Goal: Task Accomplishment & Management: Manage account settings

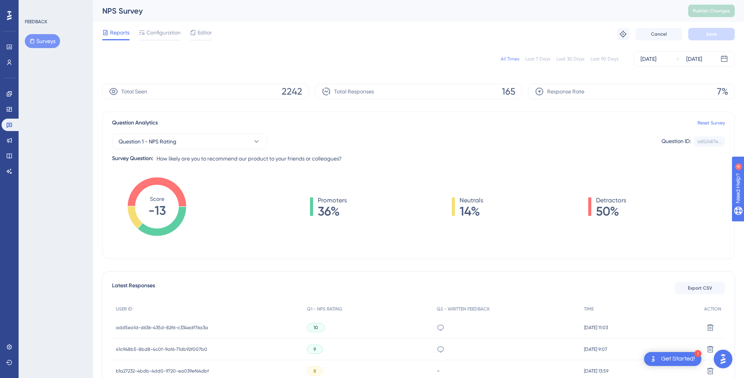
click at [157, 50] on div "All Times Last 7 Days Last 30 Days Last 90 Days Jul 15 2025 Aug 14 2025" at bounding box center [418, 58] width 632 height 25
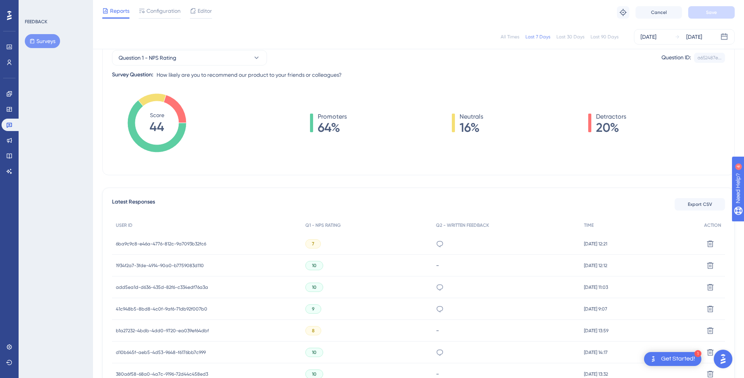
scroll to position [82, 0]
click at [127, 237] on div "6ba9c9c8-e46a-4776-812c-9a7093b32fc6 6ba9c9c8-e46a-4776-812c-9a7093b32fc6" at bounding box center [161, 243] width 90 height 22
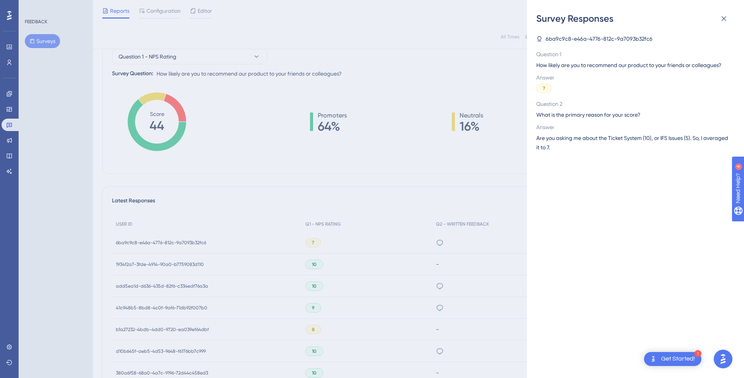
click at [127, 237] on div "Survey Responses 6ba9c9c8-e46a-4776-812c-9a7093b32fc6 Question 1 How likely are…" at bounding box center [372, 189] width 744 height 378
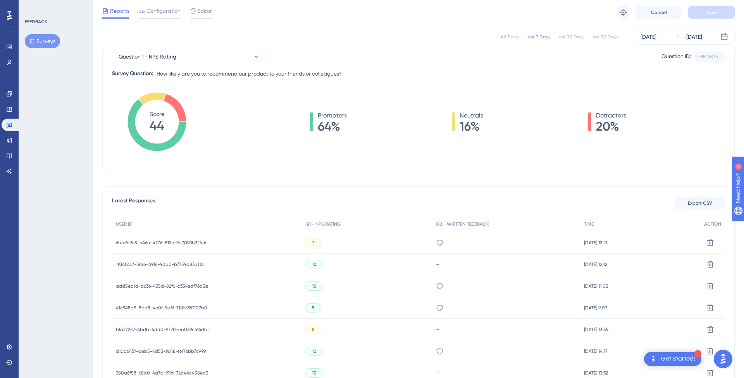
click at [129, 239] on span "6ba9c9c8-e46a-4776-812c-9a7093b32fc6" at bounding box center [161, 242] width 90 height 6
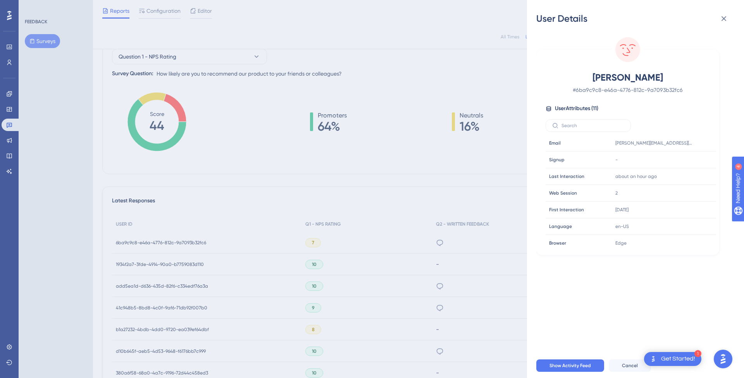
click at [223, 182] on div "User Details James Kerschinske # 6ba9c9c8-e46a-4776-812c-9a7093b32fc6 User Attr…" at bounding box center [372, 189] width 744 height 378
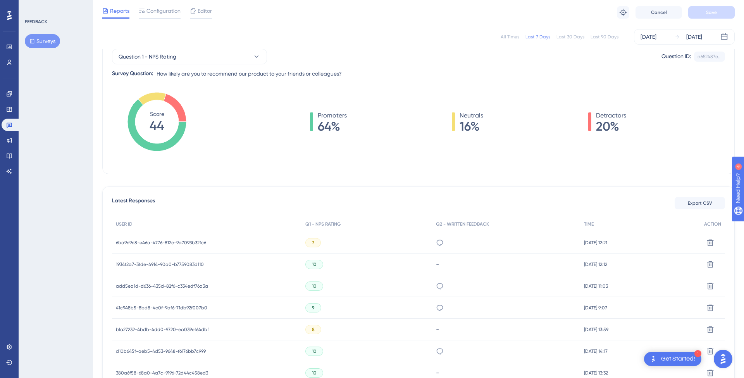
click at [515, 40] on div "All Times" at bounding box center [510, 37] width 19 height 6
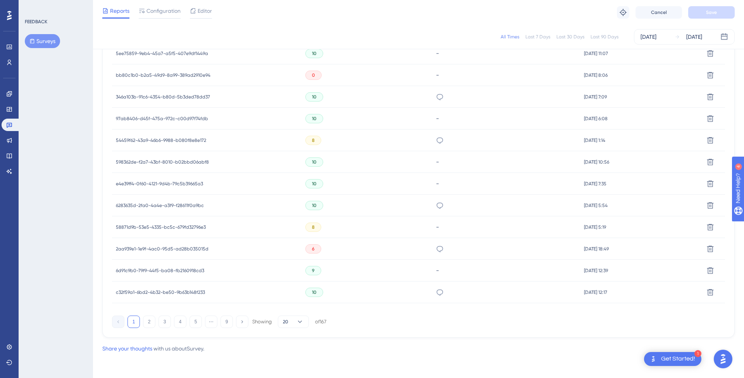
scroll to position [444, 0]
click at [165, 317] on button "3" at bounding box center [164, 321] width 12 height 12
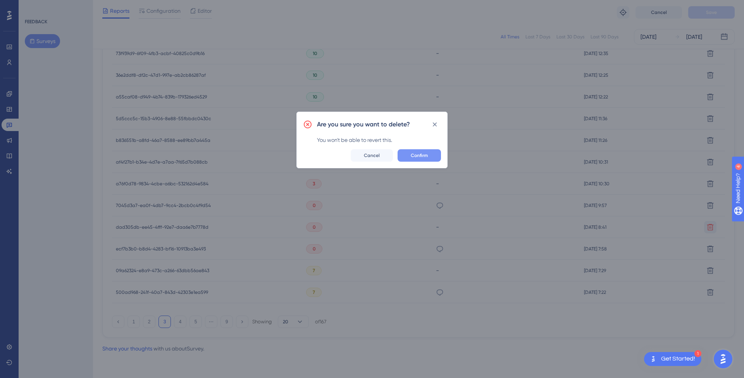
click at [415, 158] on span "Confirm" at bounding box center [419, 155] width 17 height 6
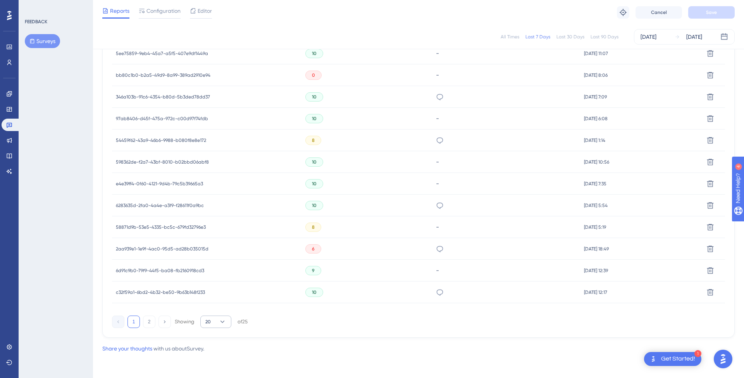
click at [226, 319] on icon at bounding box center [222, 322] width 8 height 8
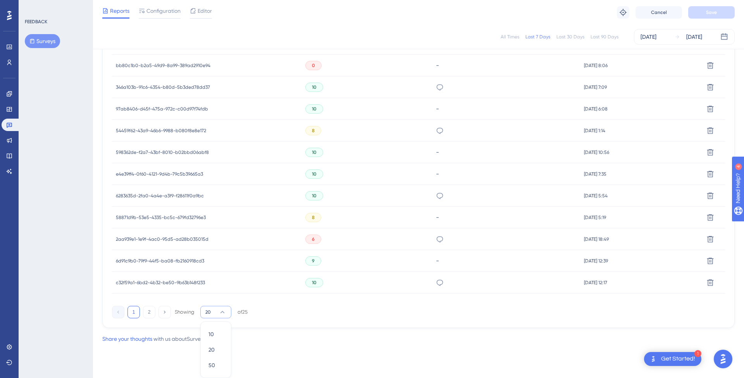
scroll to position [454, 0]
click at [213, 358] on div "50 50" at bounding box center [215, 364] width 15 height 15
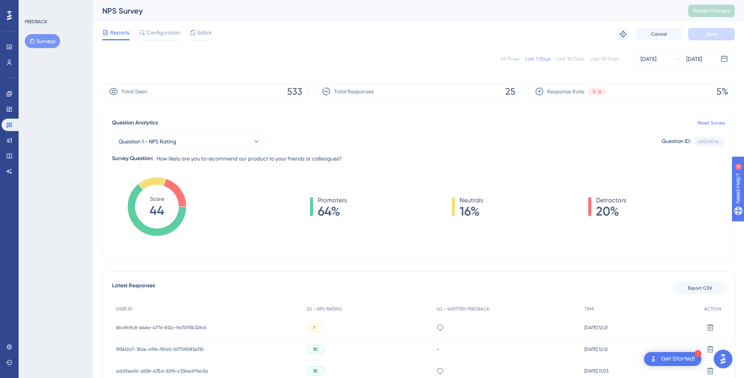
scroll to position [0, 0]
click at [515, 57] on div "All Times" at bounding box center [510, 59] width 19 height 6
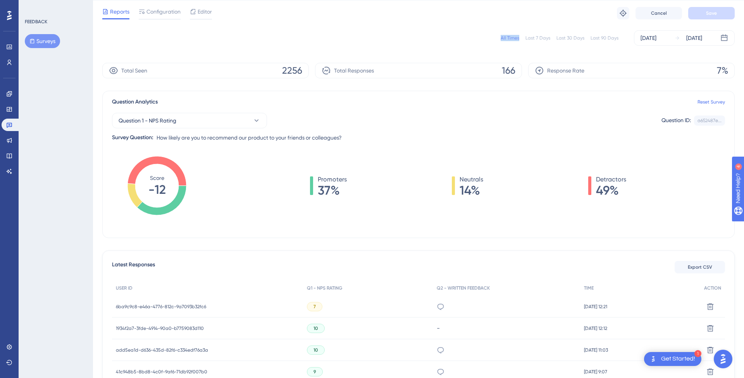
scroll to position [33, 0]
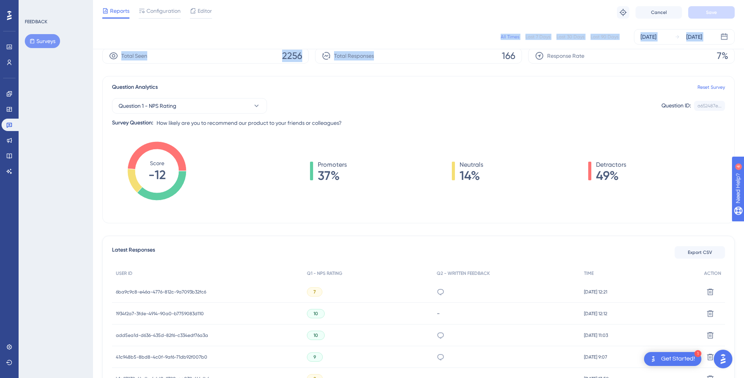
drag, startPoint x: 485, startPoint y: 58, endPoint x: 488, endPoint y: 52, distance: 6.4
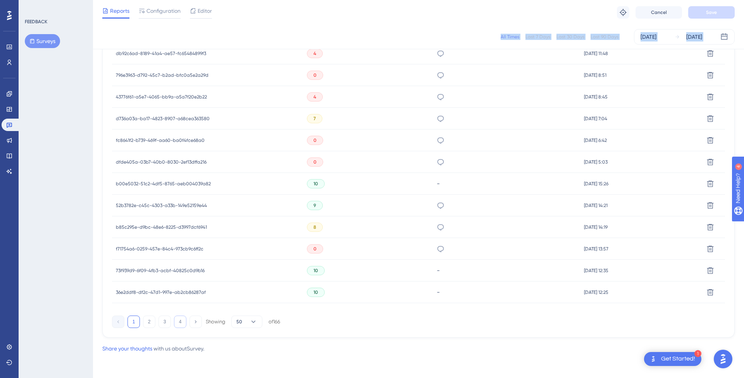
scroll to position [1095, 0]
click at [163, 326] on button "3" at bounding box center [164, 321] width 12 height 12
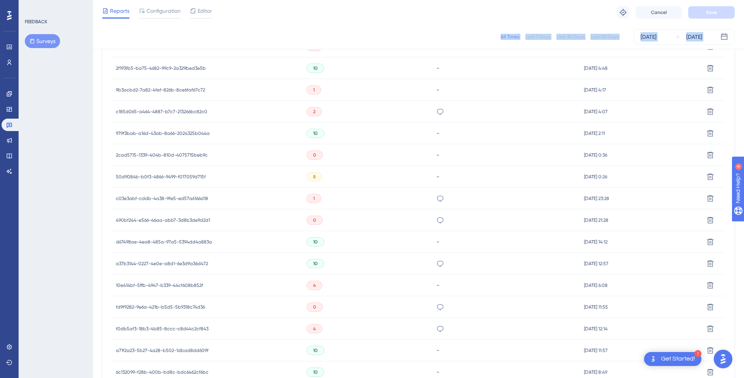
scroll to position [822, 0]
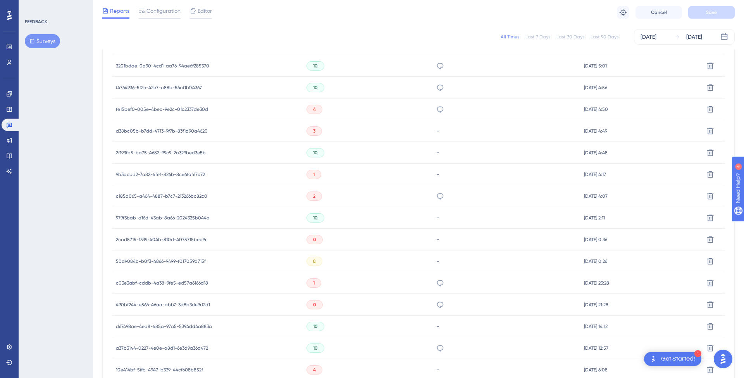
click at [199, 237] on span "2cad5715-1339-404b-810d-4075715beb9c" at bounding box center [162, 239] width 92 height 6
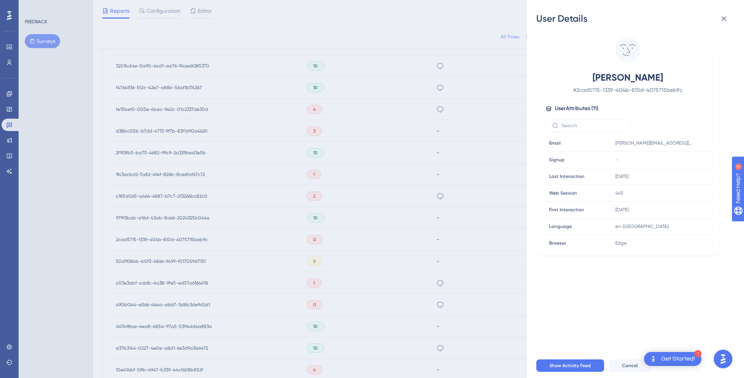
click at [215, 237] on div "User Details [PERSON_NAME] # 2cad5715-1339-404b-810d-4075715beb9c User Attribut…" at bounding box center [372, 189] width 744 height 378
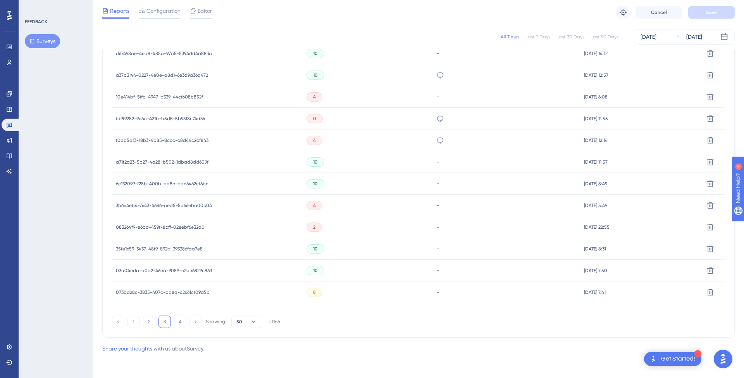
scroll to position [1095, 0]
click at [177, 323] on button "4" at bounding box center [180, 321] width 12 height 12
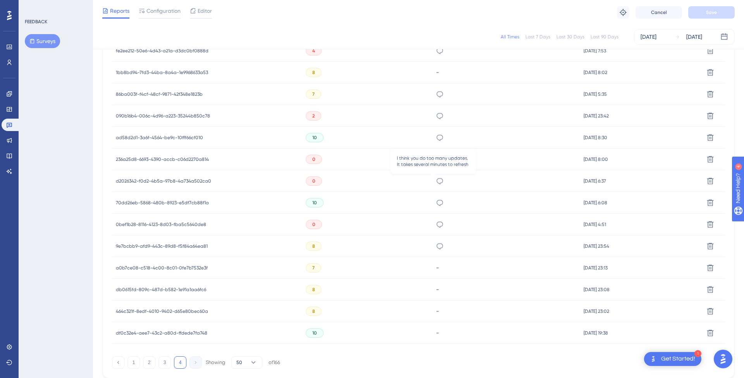
scroll to position [315, 0]
click at [194, 160] on span "236a25d8-6693-4390-accb-c06d2270a814" at bounding box center [162, 161] width 93 height 6
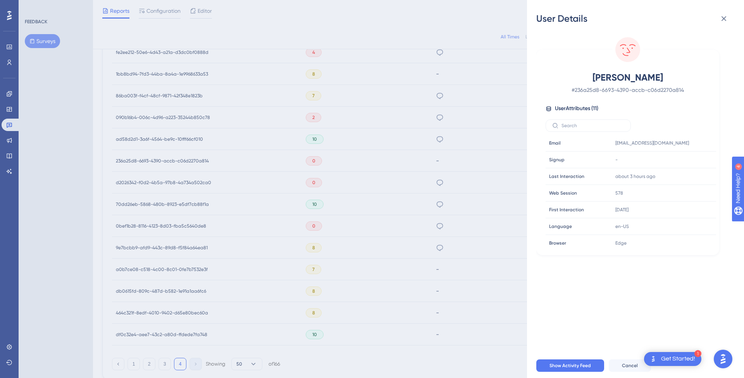
click at [194, 160] on div "User Details [PERSON_NAME] # 236a25d8-6693-4390-accb-c06d2270a814 User Attribut…" at bounding box center [372, 189] width 744 height 378
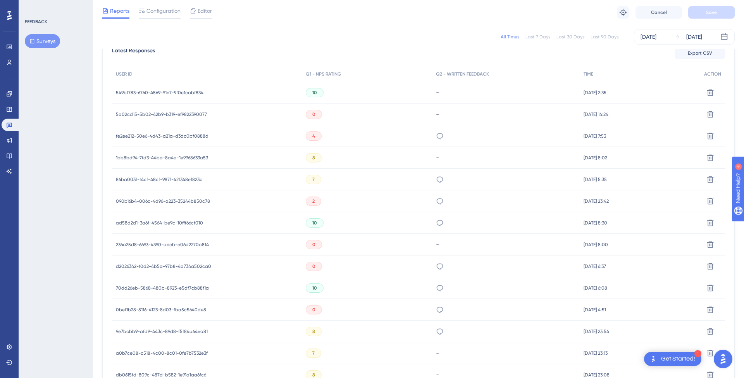
scroll to position [231, 0]
click at [161, 112] on span "5a02cd15-5b02-42b9-b319-ef9822390077" at bounding box center [161, 115] width 91 height 6
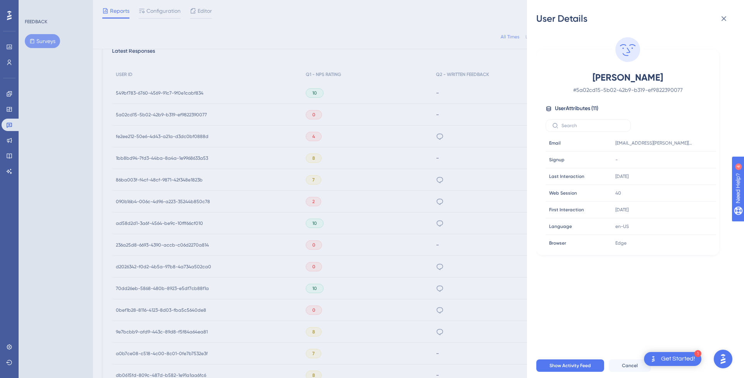
click at [161, 112] on div "User Details [PERSON_NAME] III # 5a02cd15-5b02-42b9-b319-ef9822390077 User Attr…" at bounding box center [372, 189] width 744 height 378
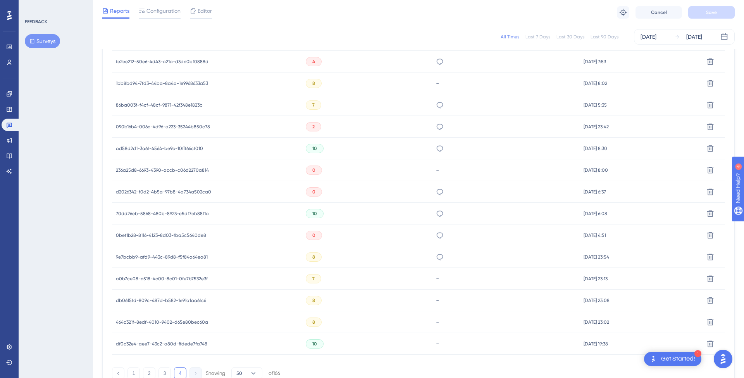
scroll to position [298, 0]
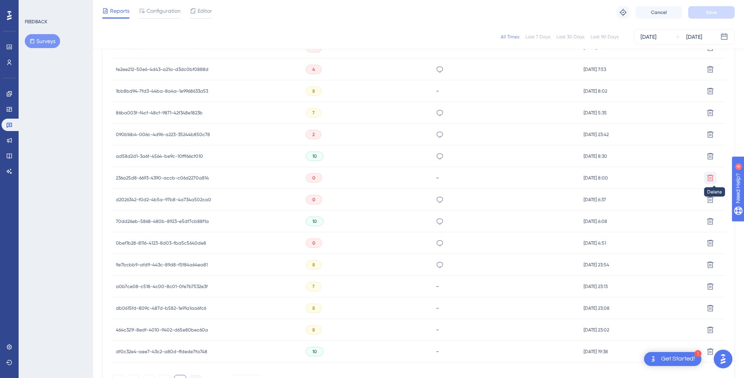
click at [705, 32] on button at bounding box center [710, 26] width 12 height 12
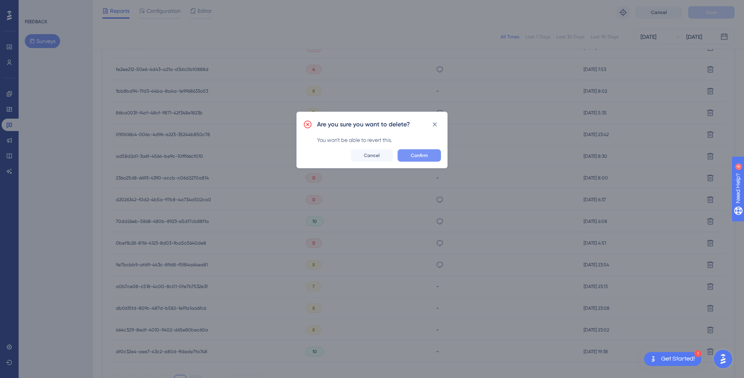
click at [426, 161] on button "Confirm" at bounding box center [418, 155] width 43 height 12
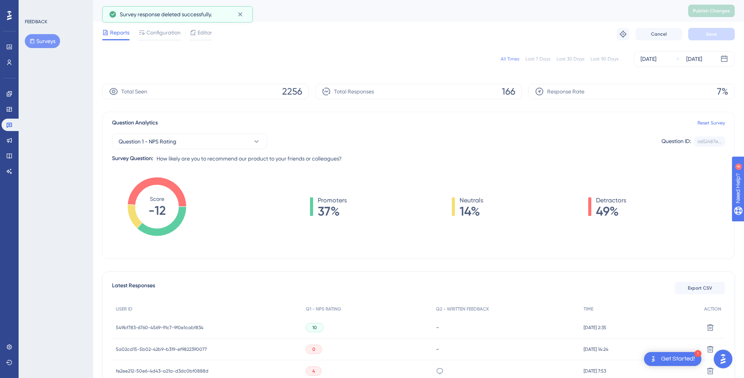
scroll to position [0, 0]
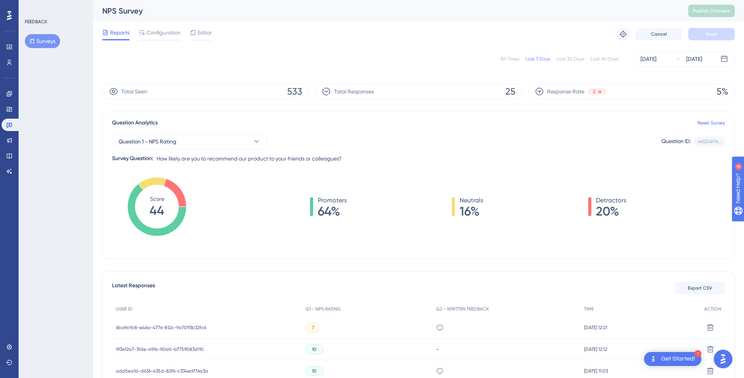
click at [507, 61] on div "All Times" at bounding box center [510, 59] width 19 height 6
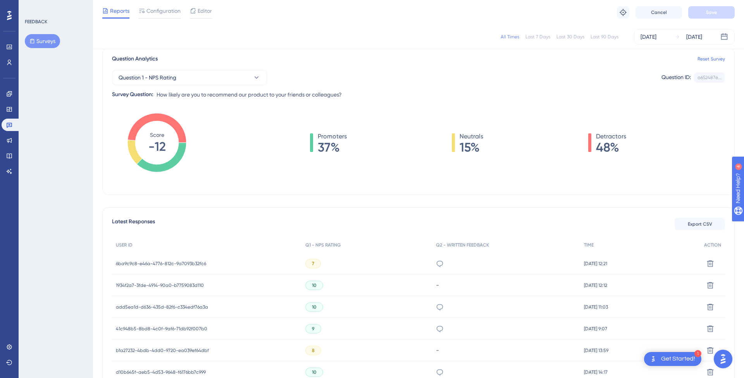
scroll to position [66, 0]
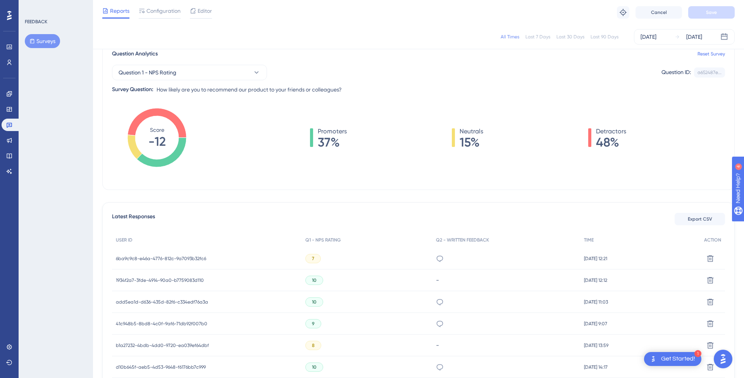
click at [279, 56] on div "Question Analytics Reset Survey" at bounding box center [418, 53] width 613 height 9
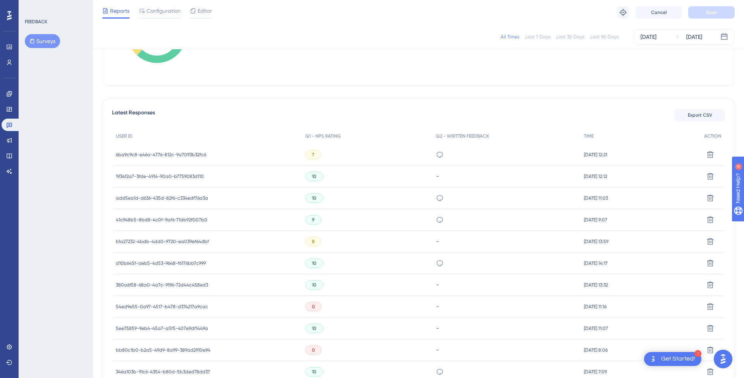
scroll to position [175, 0]
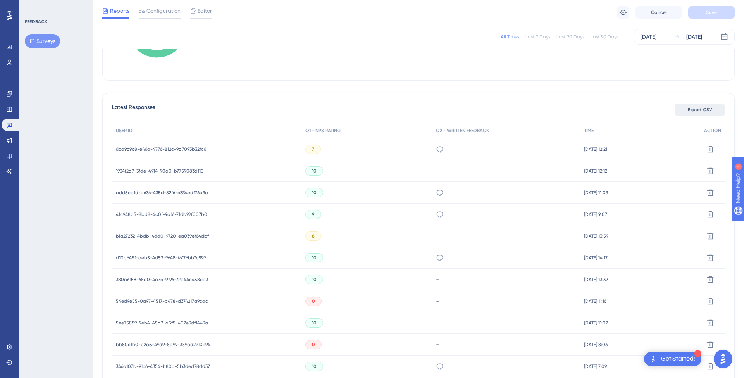
click at [685, 112] on button "Export CSV" at bounding box center [699, 109] width 50 height 12
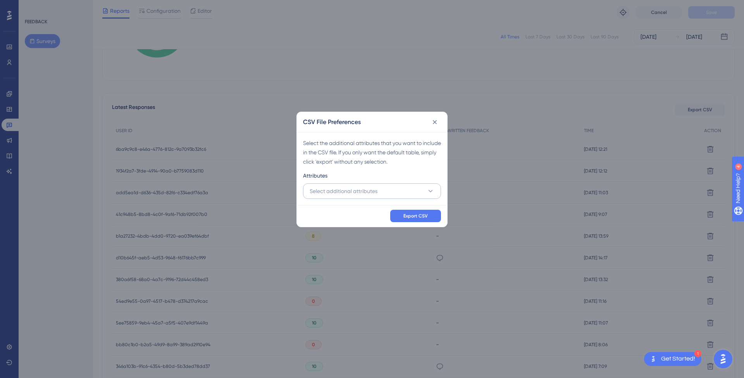
click at [365, 191] on span "Select additional attributes" at bounding box center [344, 190] width 68 height 9
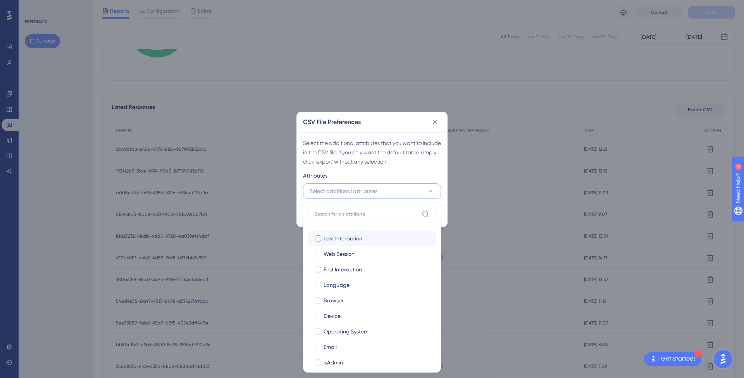
scroll to position [0, 0]
click at [352, 189] on span "Select additional attributes" at bounding box center [344, 190] width 68 height 9
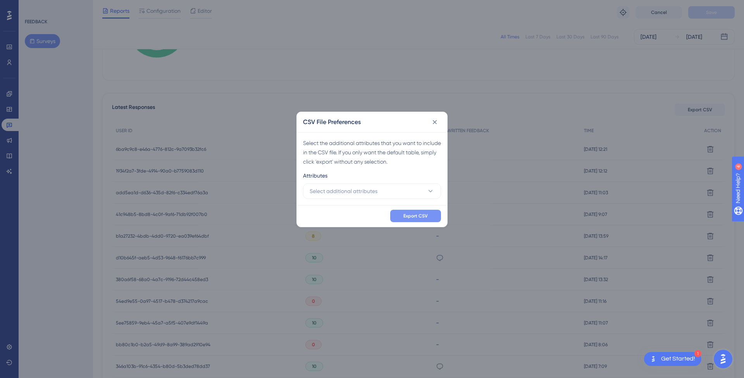
click at [406, 213] on span "Export CSV" at bounding box center [415, 216] width 24 height 6
